Goal: Information Seeking & Learning: Understand process/instructions

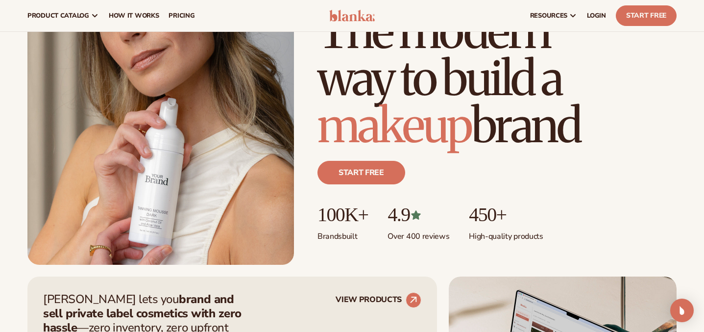
scroll to position [110, 0]
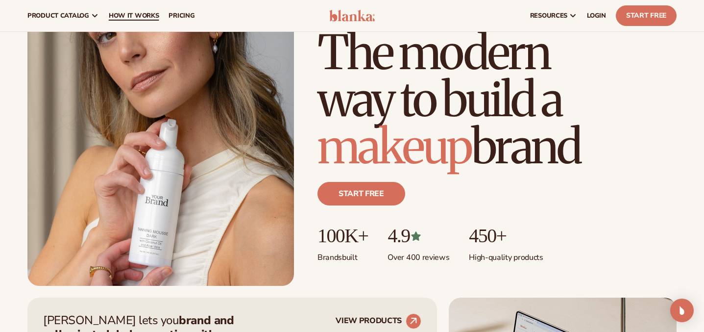
click at [145, 15] on span "How It Works" at bounding box center [134, 16] width 50 height 8
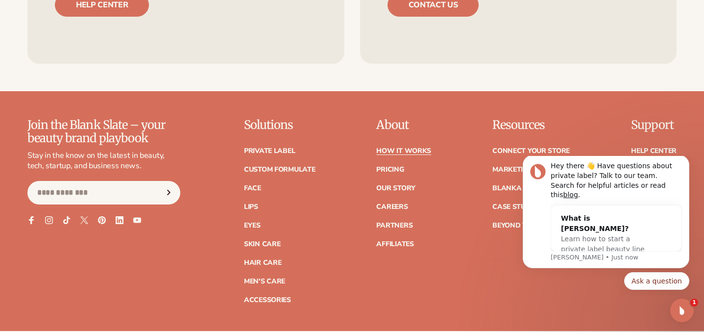
scroll to position [2133, 0]
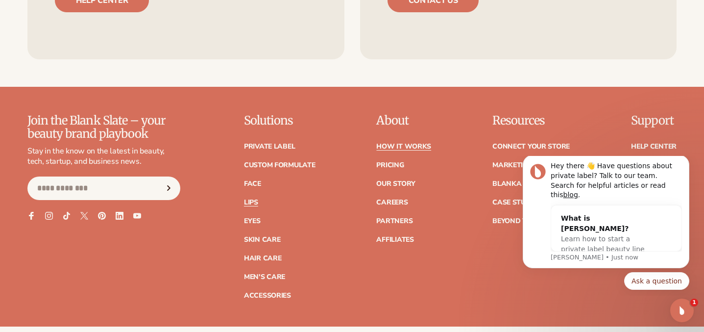
click at [258, 199] on link "Lips" at bounding box center [251, 202] width 14 height 7
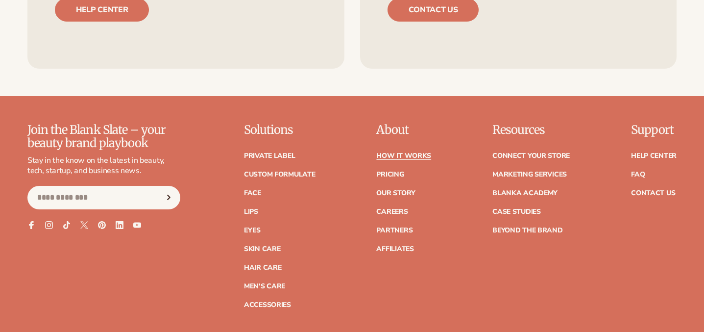
scroll to position [2133, 0]
